Goal: Transaction & Acquisition: Download file/media

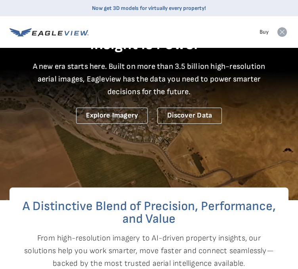
click at [283, 37] on icon at bounding box center [282, 32] width 10 height 10
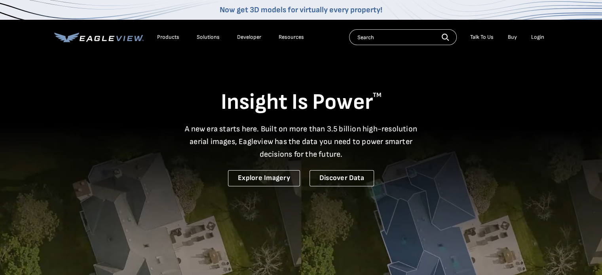
click at [297, 38] on div "Login" at bounding box center [537, 37] width 13 height 7
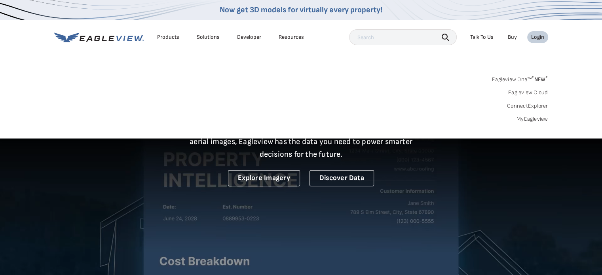
click at [297, 126] on div "Search Products Our Product Areas Imagery 1-Inch GSD Aerial Imagery *" at bounding box center [301, 101] width 602 height 74
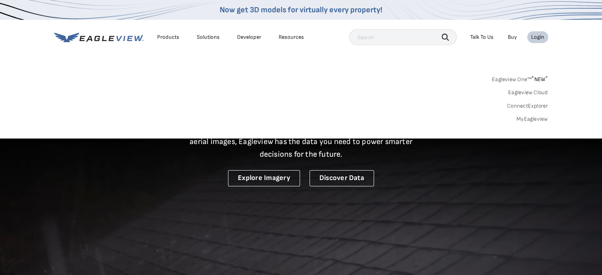
click at [297, 118] on link "MyEagleview" at bounding box center [533, 119] width 32 height 7
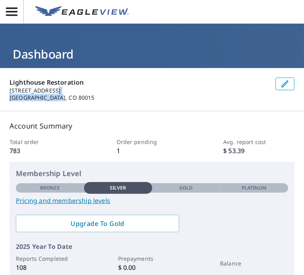
click at [236, 88] on div "Lighthouse Restoration 4818 S Rome Way Aurora, CO 80015" at bounding box center [139, 90] width 259 height 24
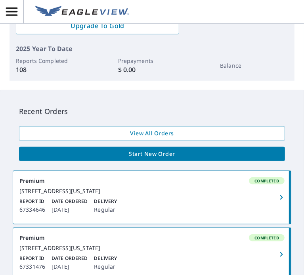
scroll to position [277, 0]
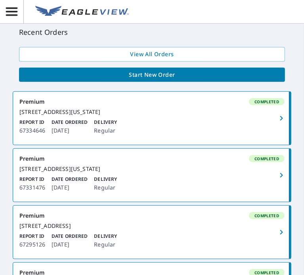
click at [276, 180] on icon "button" at bounding box center [281, 176] width 10 height 10
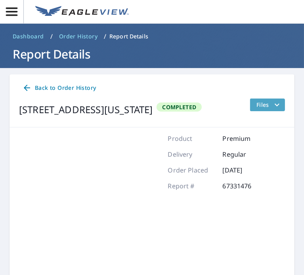
click at [276, 99] on button "Files" at bounding box center [266, 105] width 35 height 13
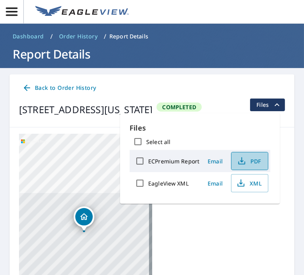
click at [243, 162] on icon "button" at bounding box center [241, 163] width 7 height 3
click at [194, 91] on div "Back to Order History" at bounding box center [152, 88] width 266 height 15
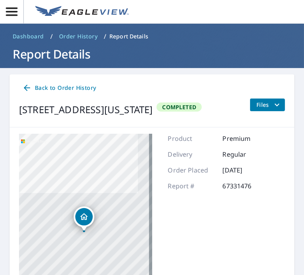
click at [274, 104] on icon "filesDropdownBtn-67331476" at bounding box center [277, 105] width 10 height 10
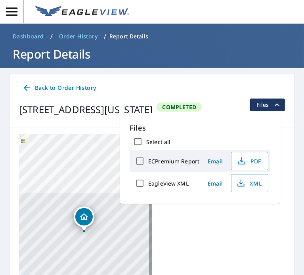
click at [274, 104] on icon "filesDropdownBtn-67331476" at bounding box center [277, 105] width 10 height 10
